Goal: Information Seeking & Learning: Learn about a topic

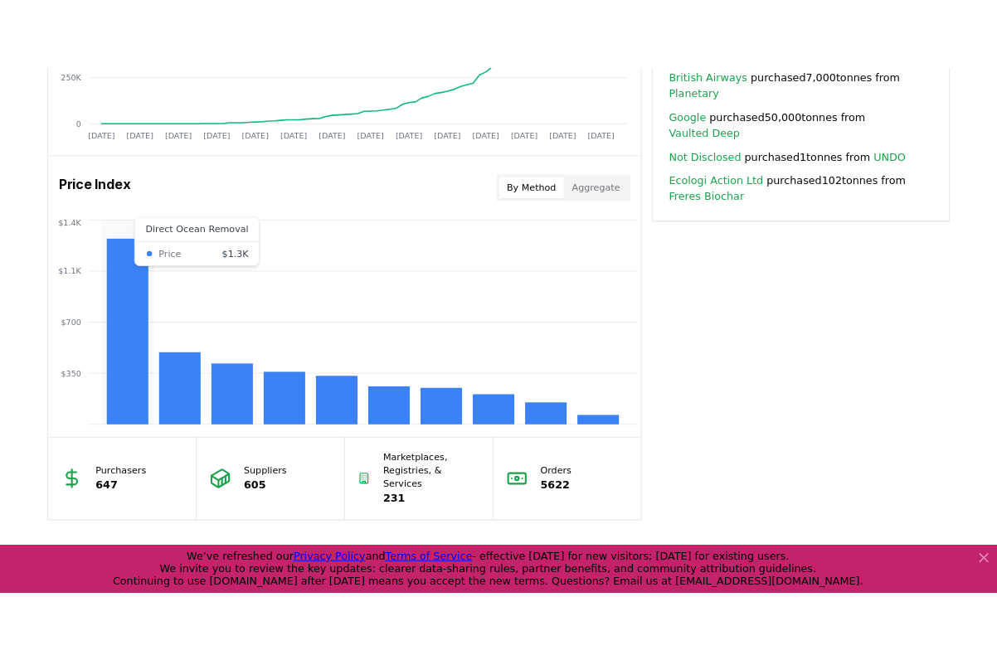
scroll to position [1267, 0]
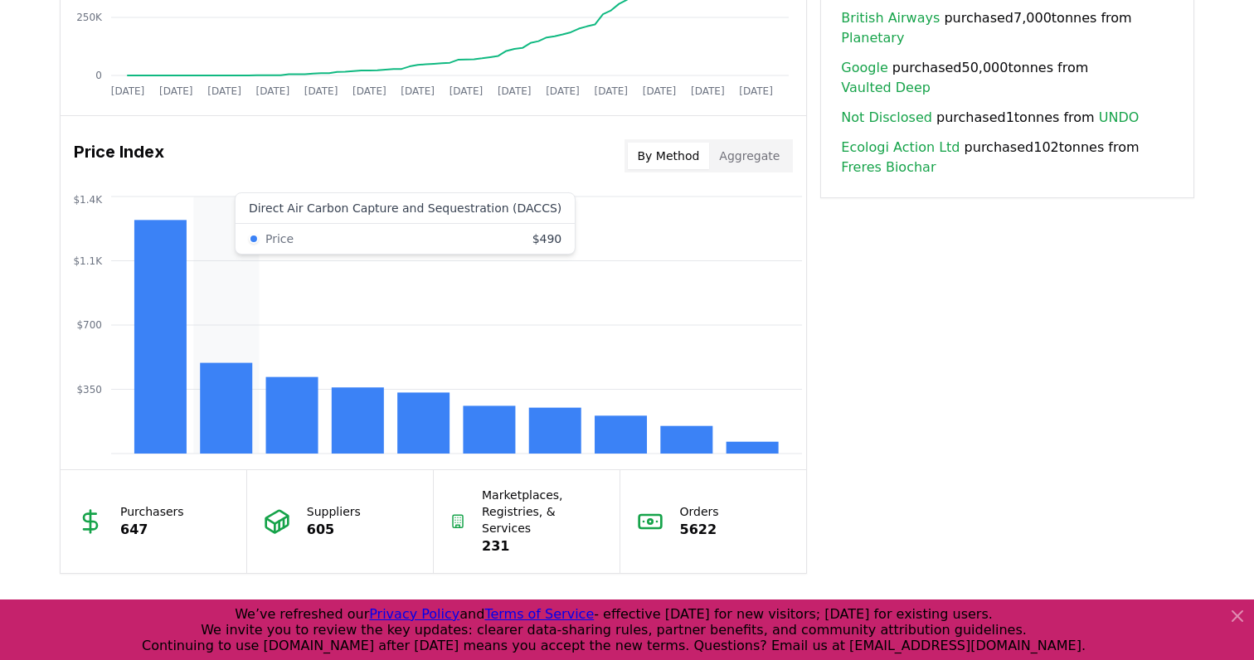
click at [236, 365] on rect at bounding box center [226, 408] width 52 height 90
drag, startPoint x: 248, startPoint y: 211, endPoint x: 260, endPoint y: 315, distance: 105.3
click at [260, 315] on icon "$350 $700 $1.1K $1.4K" at bounding box center [434, 324] width 746 height 265
click at [214, 397] on rect at bounding box center [226, 408] width 52 height 90
click at [208, 400] on rect at bounding box center [226, 408] width 52 height 90
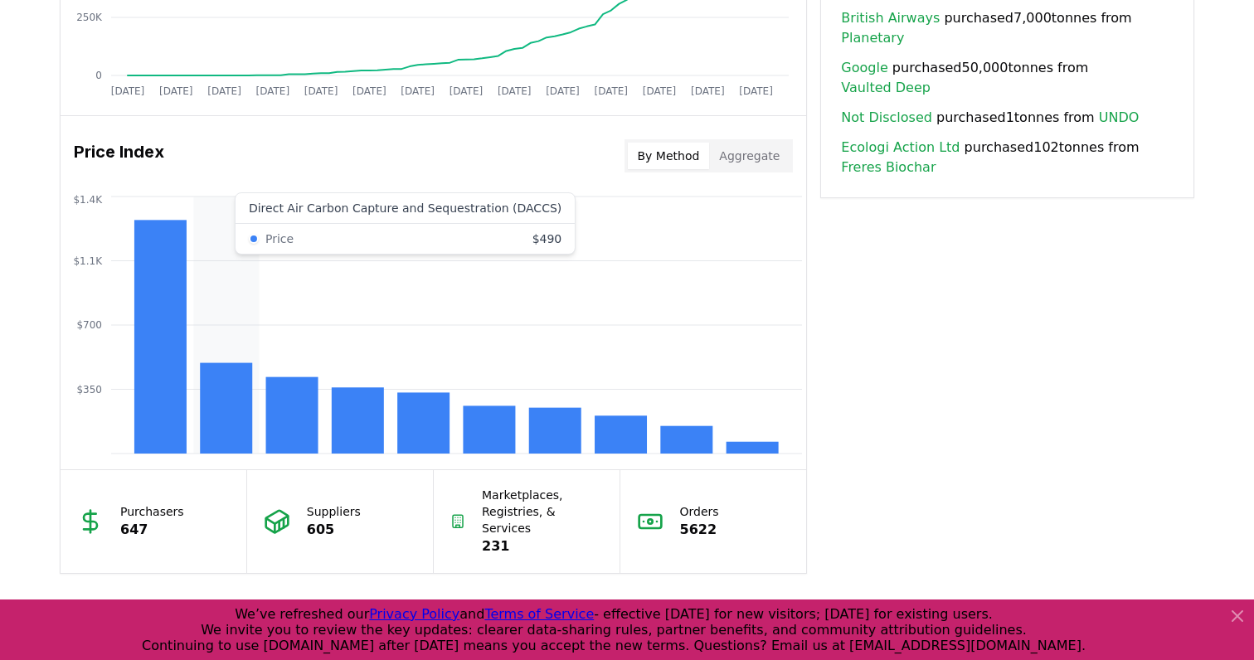
click at [255, 212] on icon "$350 $700 $1.1K $1.4K" at bounding box center [434, 324] width 746 height 265
click at [280, 407] on rect at bounding box center [292, 415] width 52 height 76
click at [318, 205] on icon "$350 $700 $1.1K $1.4K" at bounding box center [434, 324] width 746 height 265
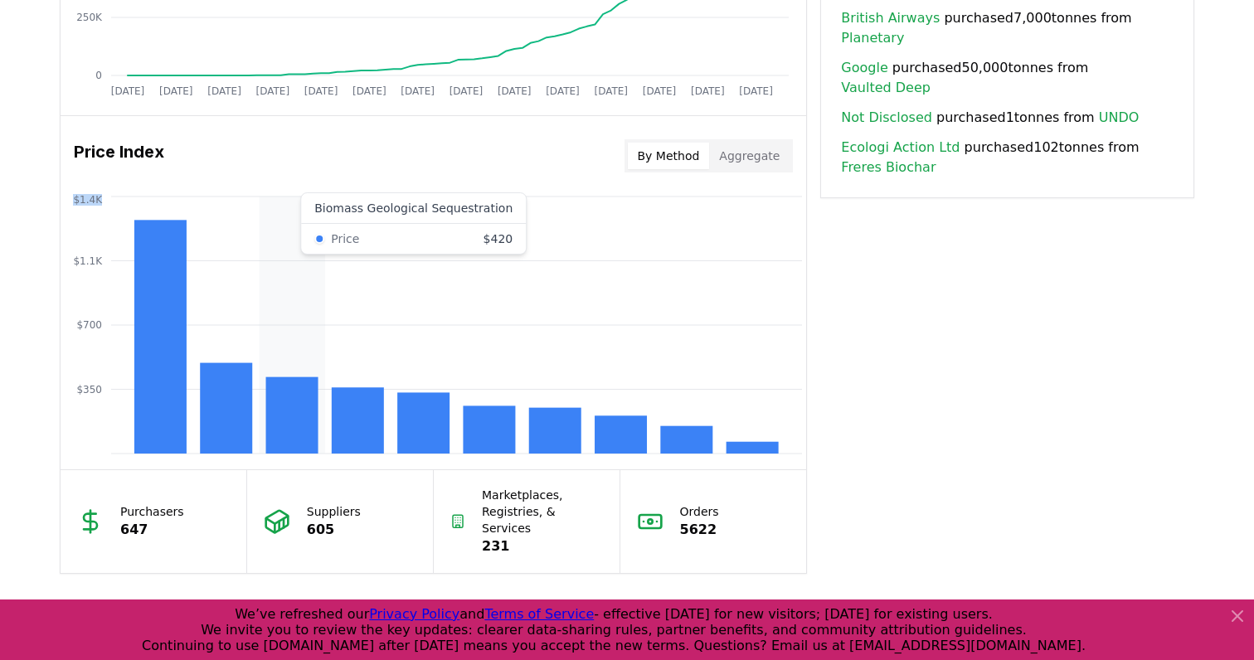
click at [318, 205] on icon "$350 $700 $1.1K $1.4K" at bounding box center [434, 324] width 746 height 265
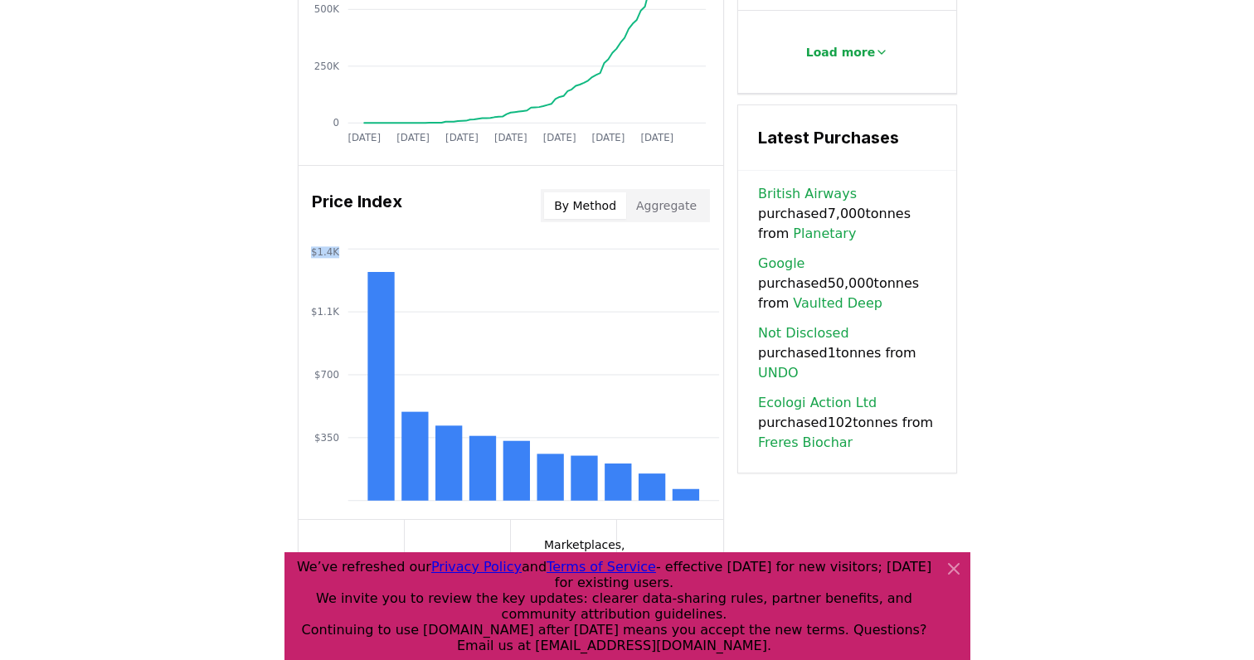
scroll to position [1217, 0]
